Goal: Book appointment/travel/reservation

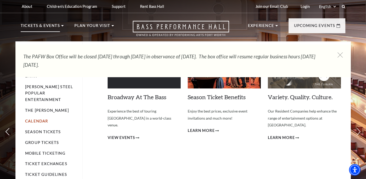
click at [38, 119] on link "Calendar" at bounding box center [36, 121] width 23 height 4
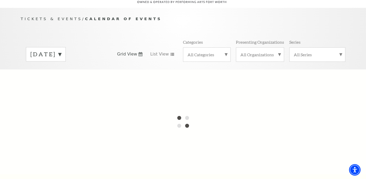
scroll to position [52, 0]
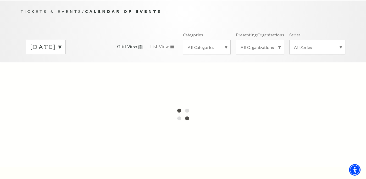
click at [61, 43] on label "[DATE]" at bounding box center [45, 47] width 31 height 8
click at [78, 63] on div at bounding box center [183, 114] width 366 height 105
click at [119, 32] on div "[DATE] [DATE] [DATE] [DATE] [DATE] [DATE] [DATE] [DATE] [DATE] [DATE] [DATE] [D…" at bounding box center [183, 47] width 325 height 30
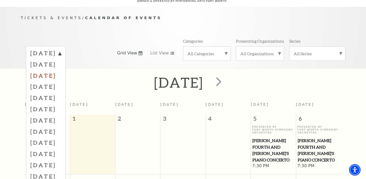
click at [61, 70] on label "[DATE]" at bounding box center [45, 75] width 31 height 11
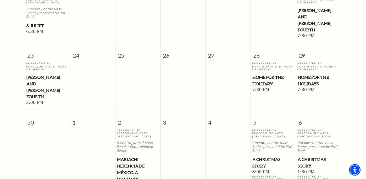
scroll to position [543, 0]
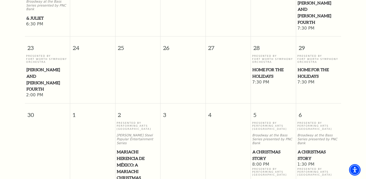
click at [263, 149] on span "A Christmas Story" at bounding box center [273, 155] width 42 height 13
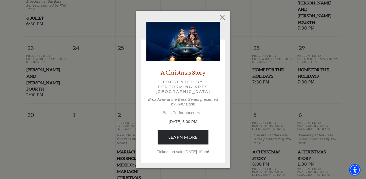
click at [262, 104] on div "Empty heading A Christmas Story Presented by Performing Arts [GEOGRAPHIC_DATA] …" at bounding box center [183, 89] width 366 height 179
click at [222, 16] on button "Close" at bounding box center [222, 17] width 10 height 10
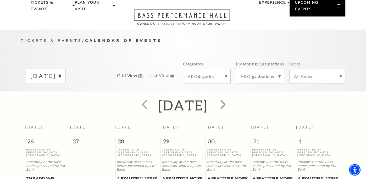
scroll to position [20, 0]
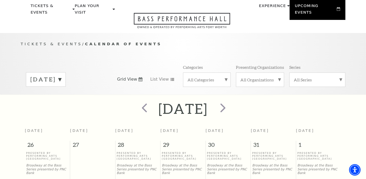
click at [61, 75] on label "[DATE]" at bounding box center [45, 79] width 31 height 8
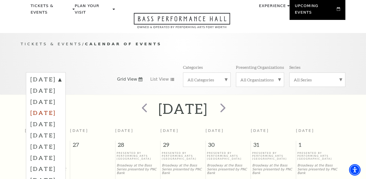
click at [61, 107] on label "[DATE]" at bounding box center [45, 112] width 31 height 11
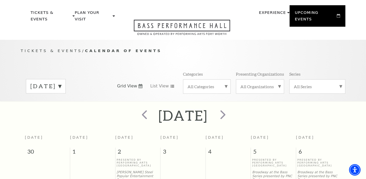
scroll to position [0, 0]
